Goal: Task Accomplishment & Management: Manage account settings

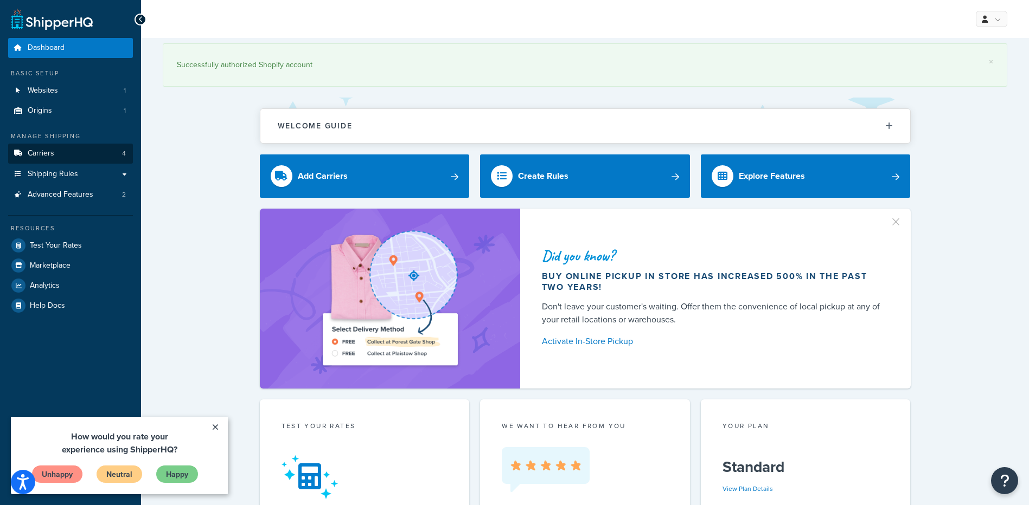
click at [87, 157] on link "Carriers 4" at bounding box center [70, 154] width 125 height 20
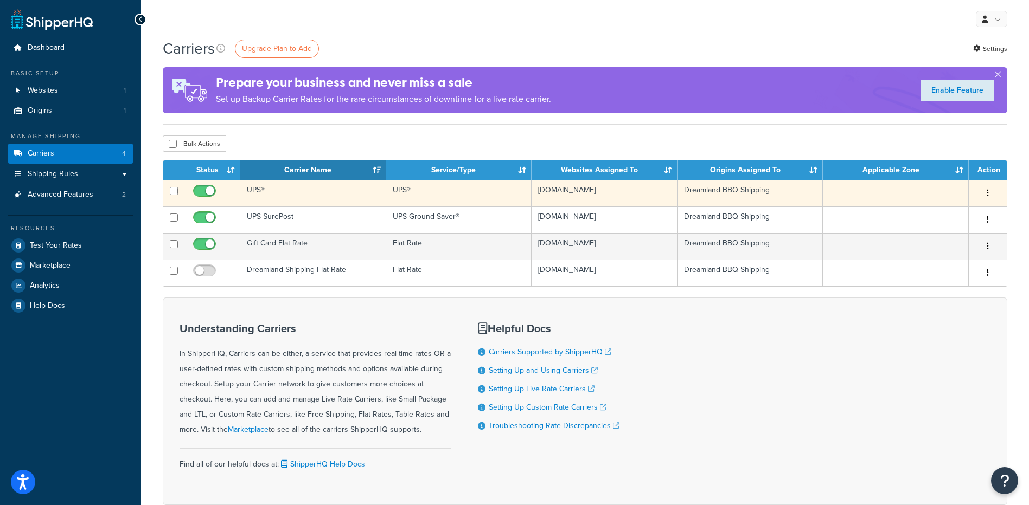
click at [987, 192] on icon "button" at bounding box center [988, 193] width 2 height 8
click at [952, 213] on link "Edit" at bounding box center [944, 215] width 86 height 22
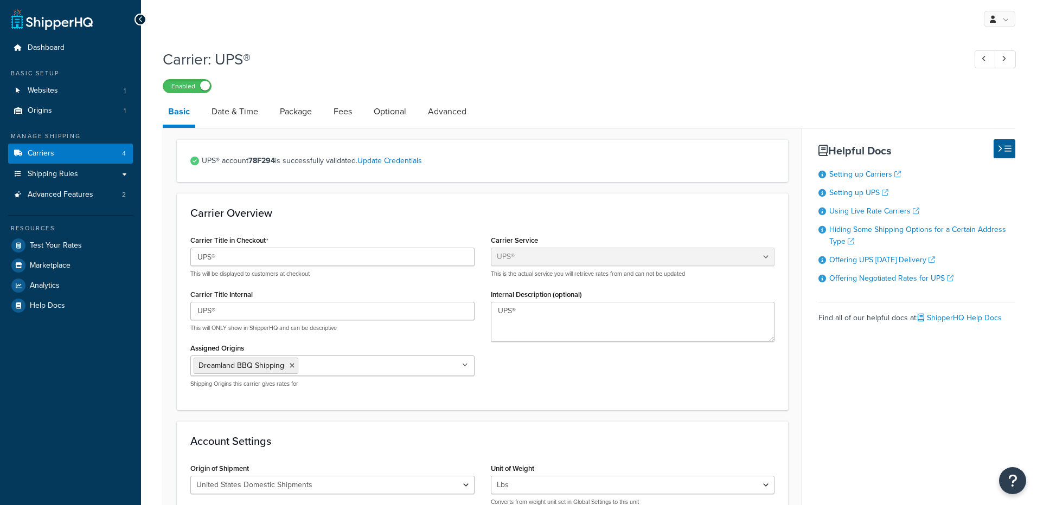
select select "ups"
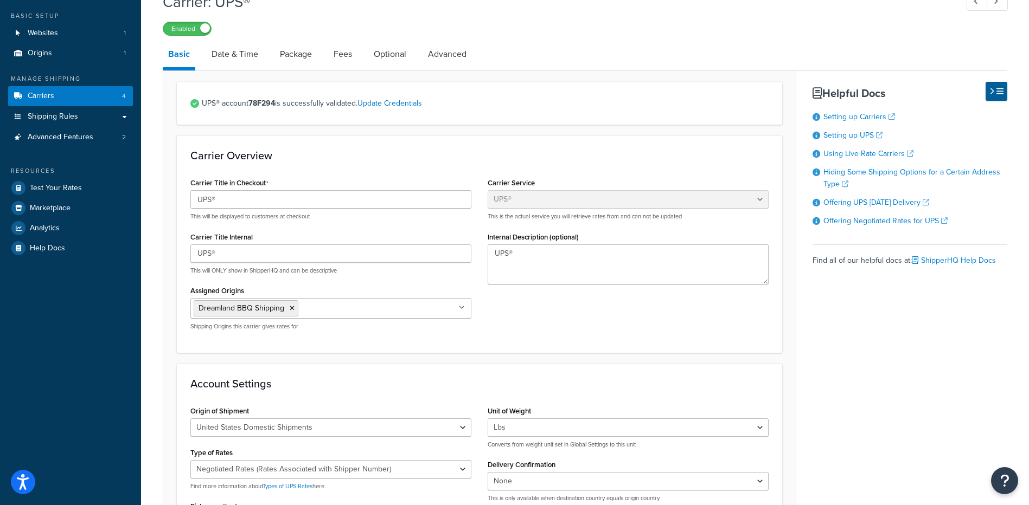
scroll to position [54, 0]
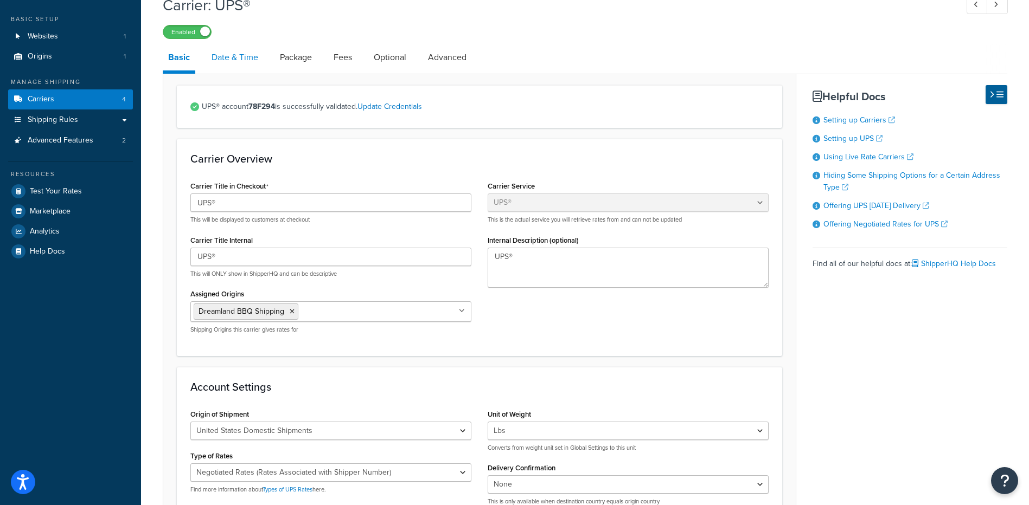
click at [243, 57] on link "Date & Time" at bounding box center [234, 57] width 57 height 26
select select "yMd"
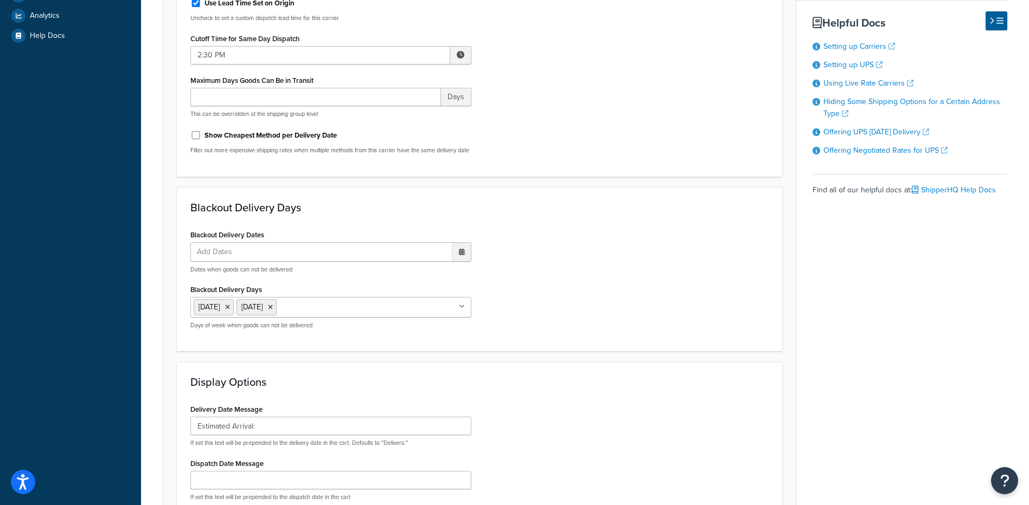
scroll to position [271, 0]
click at [230, 310] on icon at bounding box center [227, 306] width 5 height 7
click at [672, 259] on div "Blackout Delivery Dates Add Dates ‹ [DATE] › Su Mo Tu We Th Fr Sa 27 28 29 30 3…" at bounding box center [479, 281] width 594 height 111
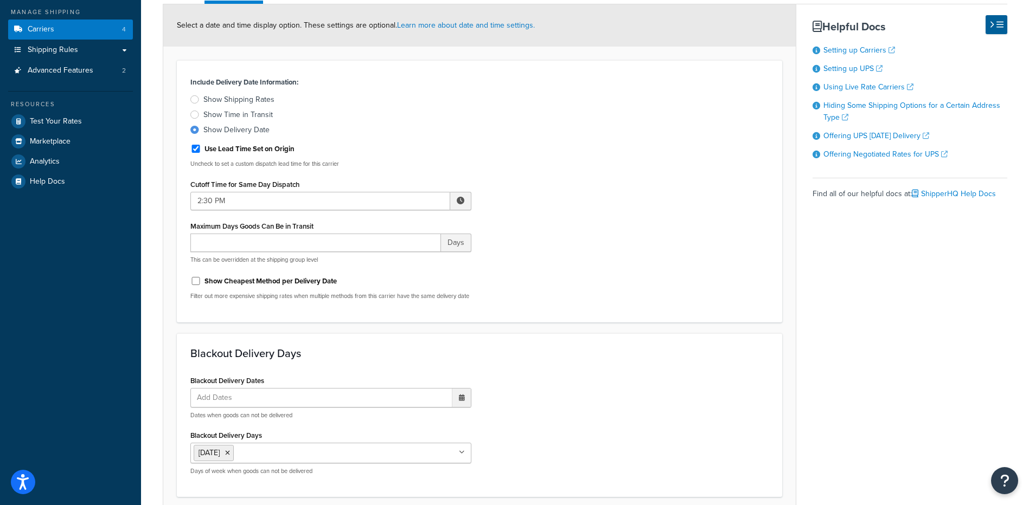
scroll to position [395, 0]
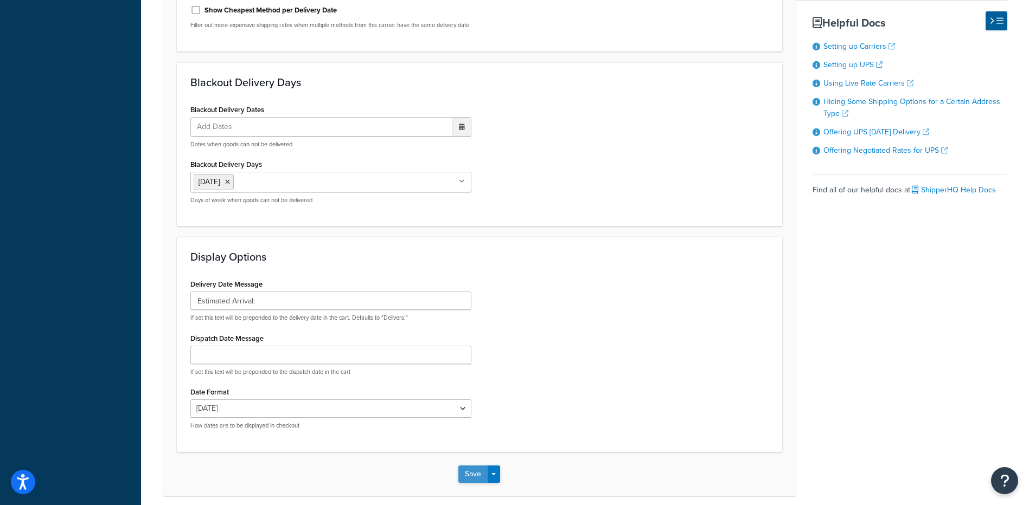
click at [476, 482] on button "Save" at bounding box center [472, 474] width 29 height 17
